Goal: Task Accomplishment & Management: Manage account settings

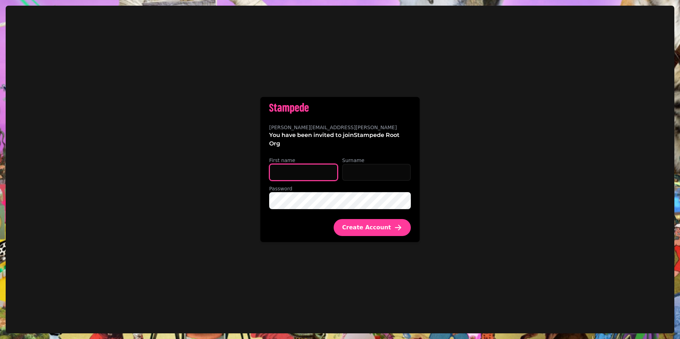
click at [306, 171] on input "First name" at bounding box center [303, 172] width 69 height 17
type input "****"
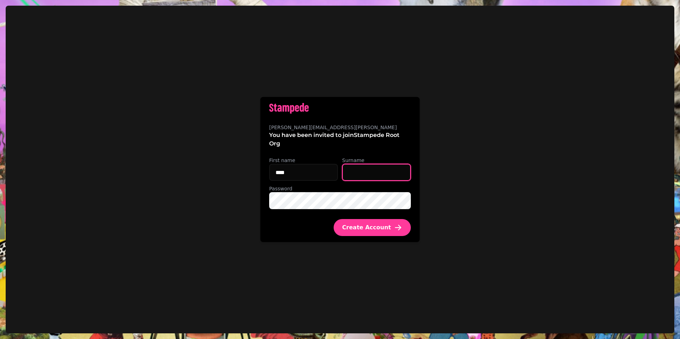
click at [351, 172] on input "Surname" at bounding box center [376, 172] width 69 height 17
type input "******"
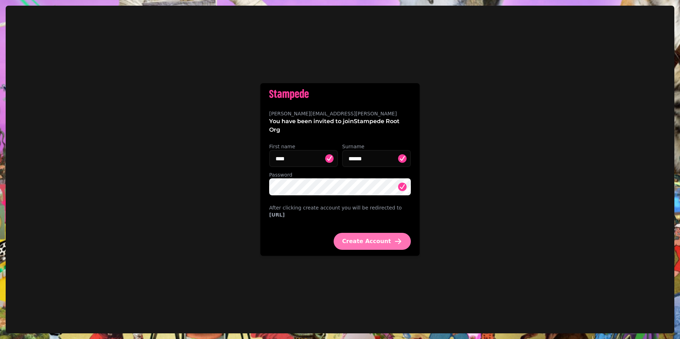
click at [381, 244] on span "Create Account" at bounding box center [366, 242] width 49 height 6
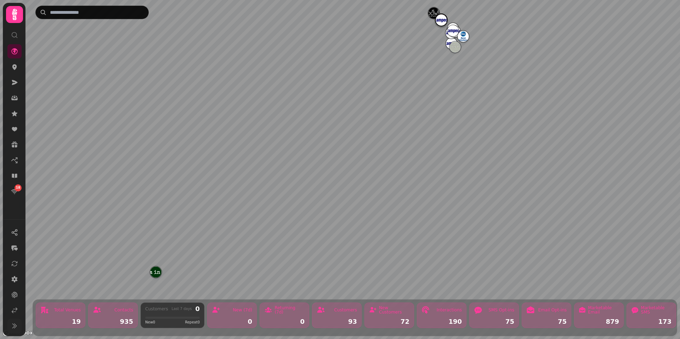
click at [12, 328] on icon at bounding box center [14, 326] width 4 height 5
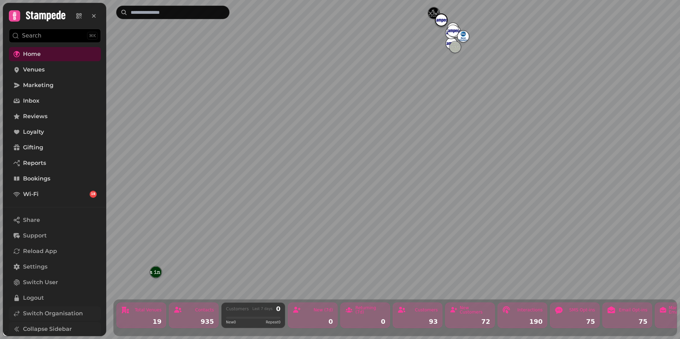
click at [29, 315] on span "Switch Organisation" at bounding box center [53, 314] width 60 height 8
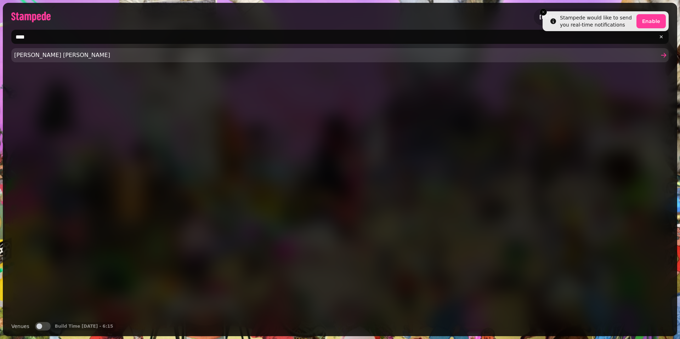
type input "****"
click at [39, 55] on span "[PERSON_NAME] [PERSON_NAME]" at bounding box center [336, 55] width 644 height 8
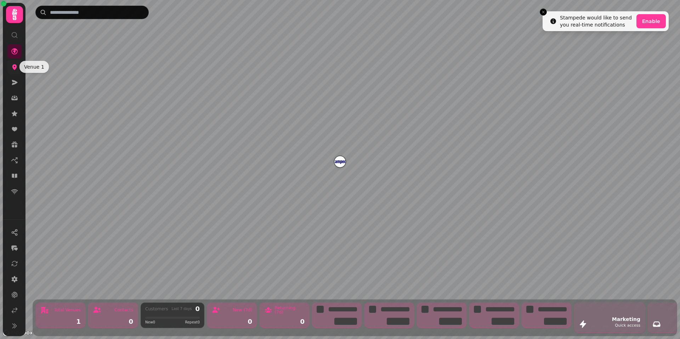
click at [15, 67] on icon at bounding box center [14, 66] width 7 height 7
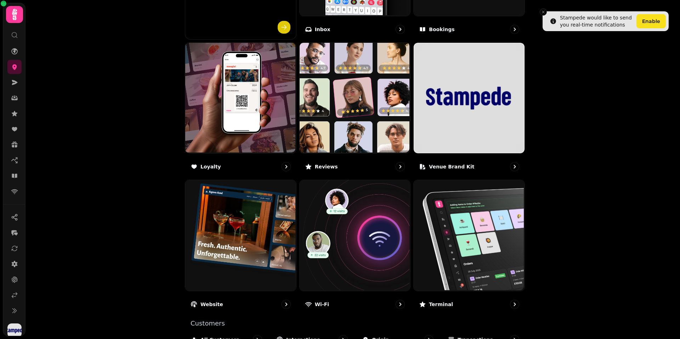
scroll to position [380, 0]
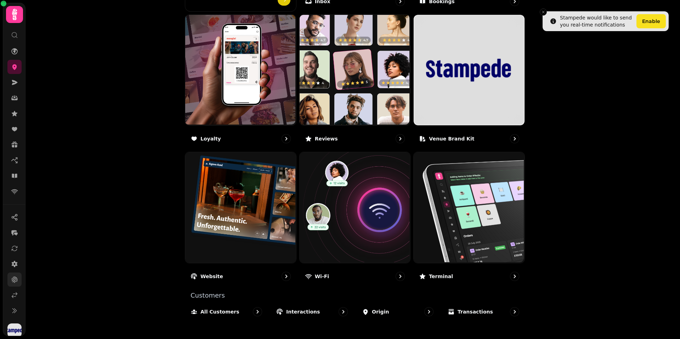
click at [13, 278] on icon at bounding box center [14, 279] width 7 height 7
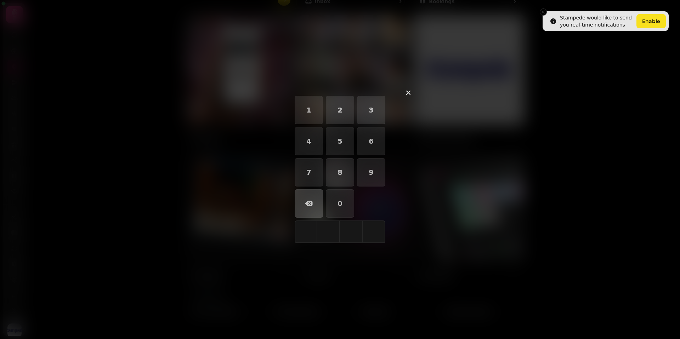
click at [396, 94] on div "1 2 3 4 5 6 7 8 9 0" at bounding box center [340, 169] width 159 height 159
click at [404, 92] on icon "button" at bounding box center [408, 93] width 8 height 8
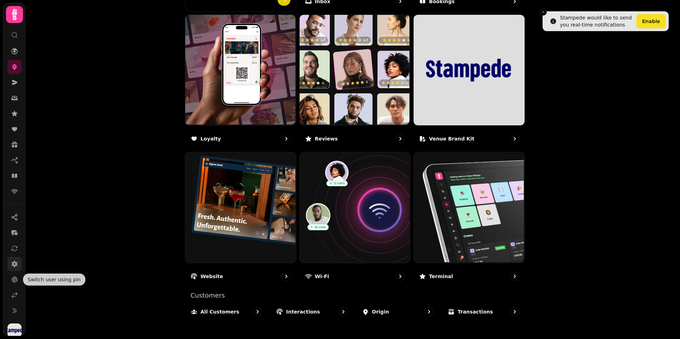
click at [17, 265] on icon at bounding box center [14, 264] width 7 height 7
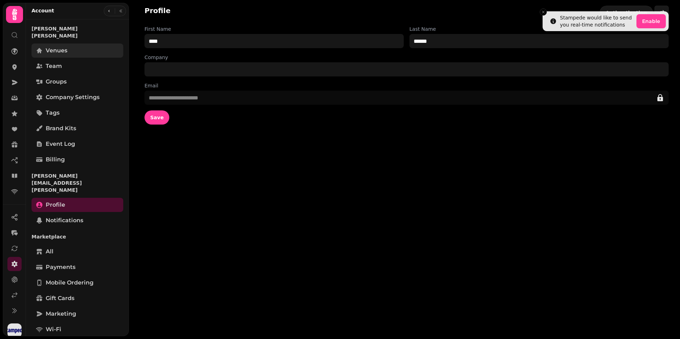
click at [62, 47] on span "Venues" at bounding box center [57, 50] width 22 height 8
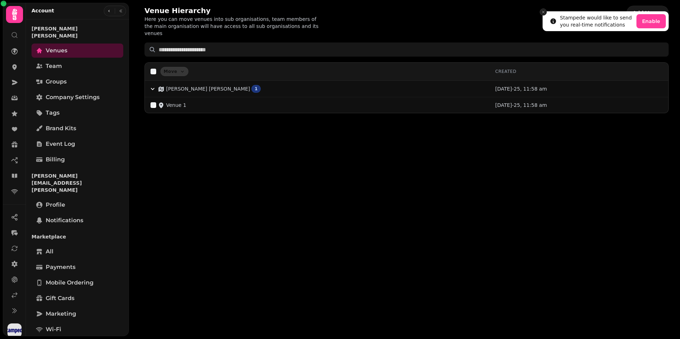
click at [545, 14] on button "Close toast" at bounding box center [543, 11] width 7 height 7
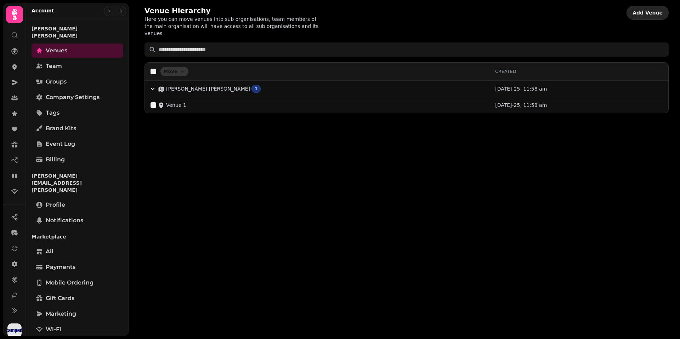
click at [654, 16] on button "Add Venue" at bounding box center [647, 13] width 42 height 14
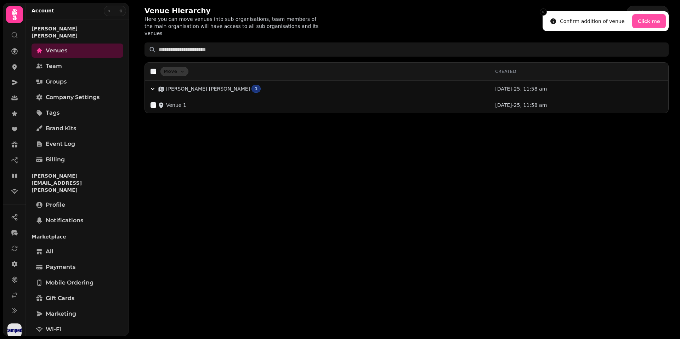
click at [645, 22] on button "Click me" at bounding box center [649, 21] width 34 height 14
click at [575, 18] on div "Failed to add venue" at bounding box center [584, 17] width 49 height 7
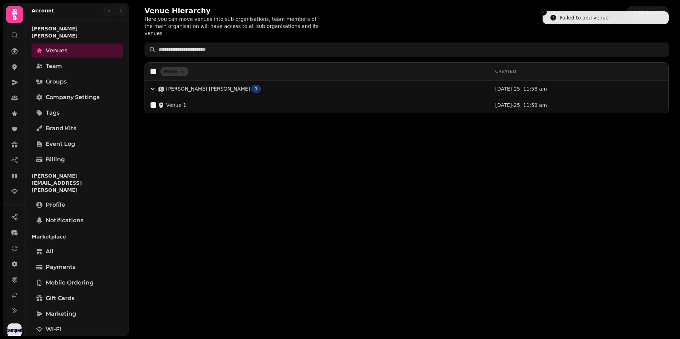
click at [448, 140] on div "Venue Hierarchy Here you can move venues into sub organisations, team members o…" at bounding box center [404, 169] width 551 height 339
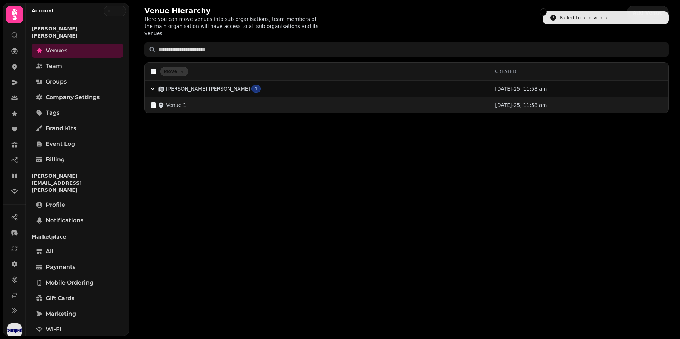
click at [182, 102] on p "Venue 1" at bounding box center [176, 105] width 20 height 7
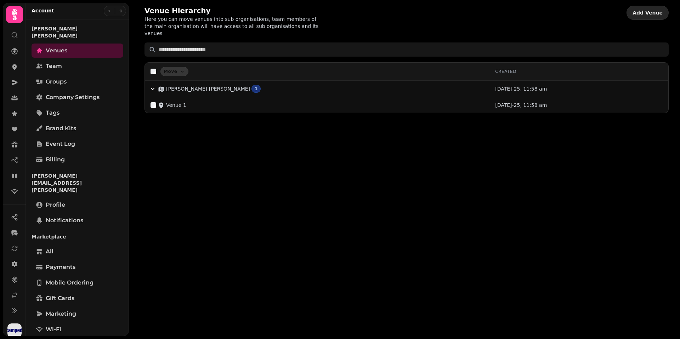
click at [649, 11] on span "Add Venue" at bounding box center [647, 12] width 30 height 5
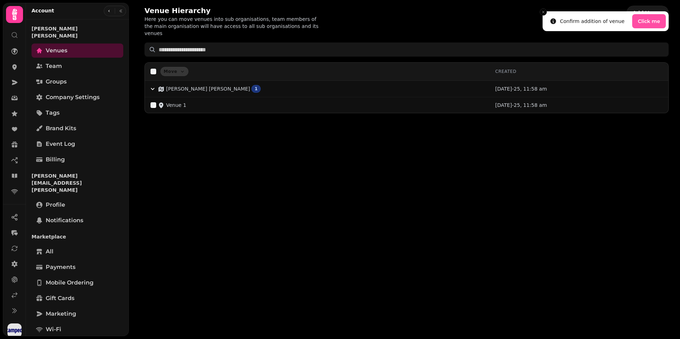
click at [649, 20] on button "Click me" at bounding box center [649, 21] width 34 height 14
click at [544, 13] on icon "Close toast" at bounding box center [543, 12] width 4 height 4
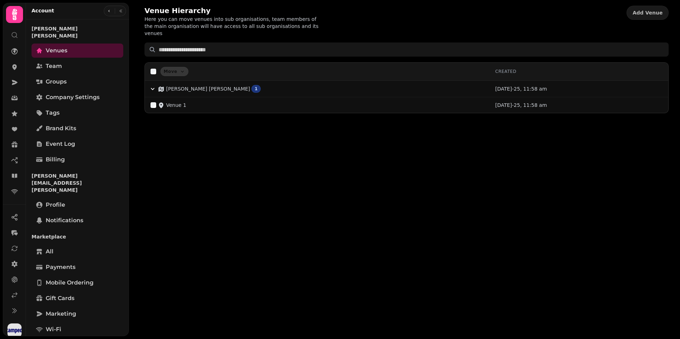
click at [396, 140] on div "Venue Hierarchy Here you can move venues into sub organisations, team members o…" at bounding box center [404, 169] width 551 height 339
click at [375, 139] on div "Venue Hierarchy Here you can move venues into sub organisations, team members o…" at bounding box center [404, 169] width 551 height 339
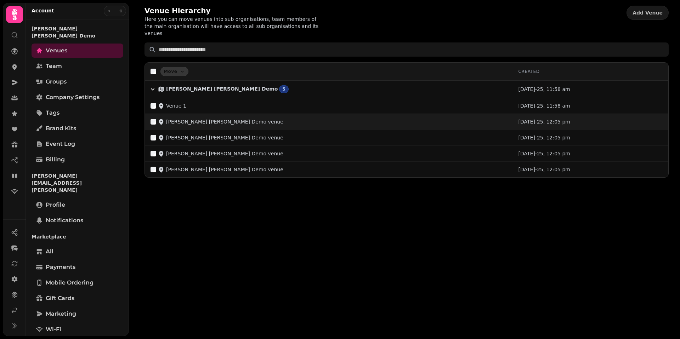
click at [200, 118] on p "Kane Moffat Demo venue" at bounding box center [224, 121] width 117 height 7
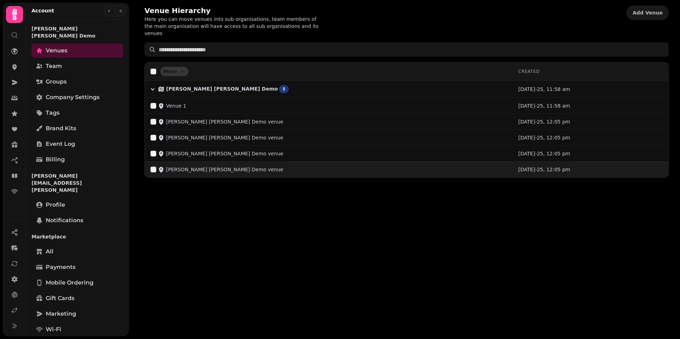
click at [292, 161] on td "Kane Moffat Demo venue" at bounding box center [329, 169] width 368 height 16
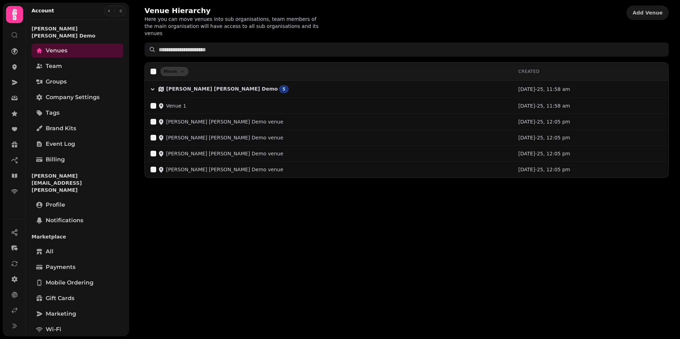
click at [273, 170] on div "Move Created Kane Moffat Demo 5 19th Aug-25, 11:58 am Venue 1 19th Aug-25, 11:5…" at bounding box center [406, 119] width 524 height 115
click at [379, 179] on div "Venue Hierarchy Here you can move venues into sub organisations, team members o…" at bounding box center [404, 169] width 551 height 339
